Goal: Task Accomplishment & Management: Manage account settings

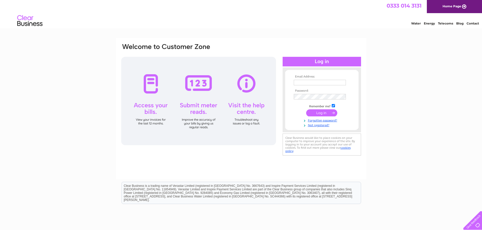
type input "pam@gjjack.co.uk"
click at [319, 113] on input "submit" at bounding box center [321, 112] width 31 height 7
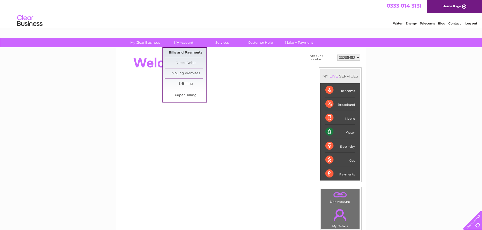
click at [179, 53] on link "Bills and Payments" at bounding box center [186, 53] width 42 height 10
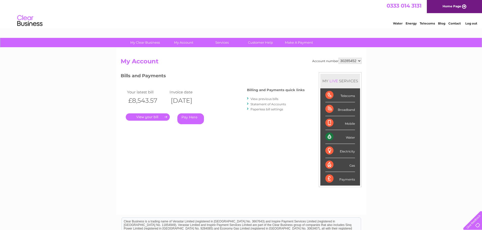
click at [149, 117] on link "." at bounding box center [148, 117] width 44 height 7
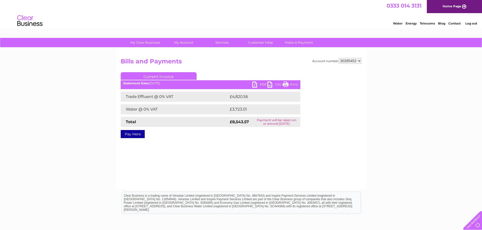
click at [263, 85] on link "PDF" at bounding box center [259, 85] width 15 height 7
click at [470, 24] on link "Log out" at bounding box center [471, 23] width 12 height 4
